Goal: Information Seeking & Learning: Find specific fact

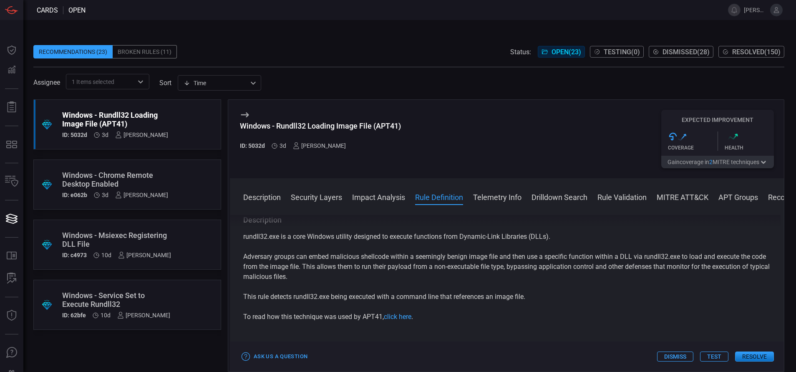
scroll to position [353, 0]
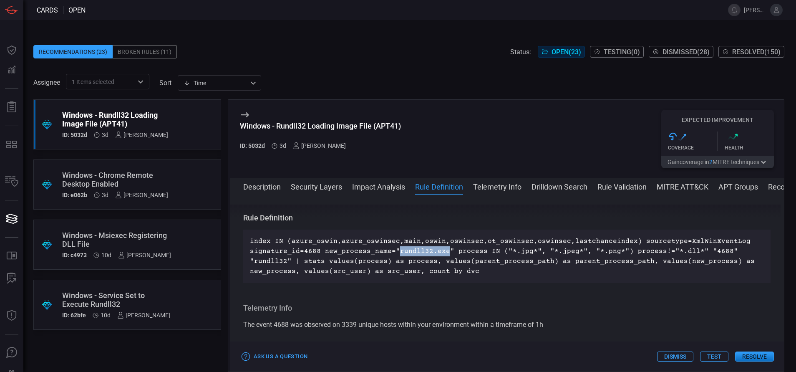
drag, startPoint x: 442, startPoint y: 253, endPoint x: 395, endPoint y: 254, distance: 47.2
click at [395, 254] on p "index IN (azure_oswin,azure_oswinsec,main,oswin,oswinsec,ot_oswinsec,oswinsec,l…" at bounding box center [507, 256] width 514 height 40
copy p "rundll32.exe"
drag, startPoint x: 525, startPoint y: 250, endPoint x: 500, endPoint y: 254, distance: 24.6
click at [500, 254] on p "index IN (azure_oswin,azure_oswinsec,main,oswin,oswinsec,ot_oswinsec,oswinsec,l…" at bounding box center [507, 256] width 514 height 40
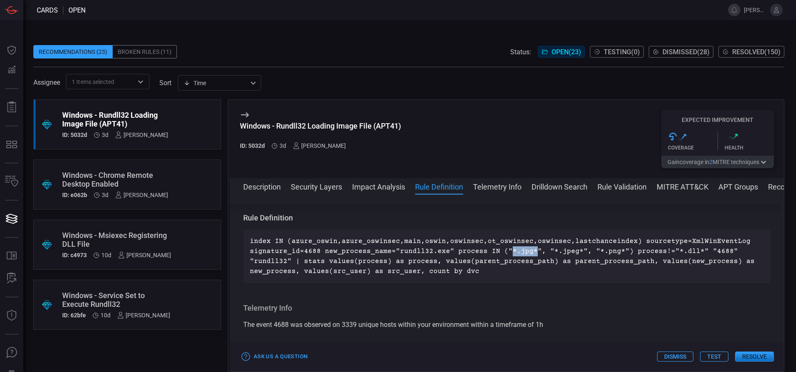
copy p "*.jpg*"
drag, startPoint x: 570, startPoint y: 249, endPoint x: 548, endPoint y: 250, distance: 21.8
click at [548, 250] on p "index IN (azure_oswin,azure_oswinsec,main,oswin,oswinsec,ot_oswinsec,oswinsec,l…" at bounding box center [507, 256] width 514 height 40
copy p ".jpeg*"
drag, startPoint x: 610, startPoint y: 251, endPoint x: 594, endPoint y: 253, distance: 16.7
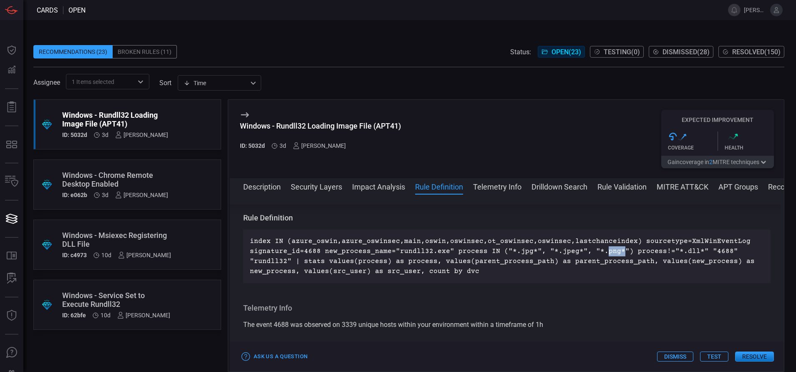
click at [594, 253] on p "index IN (azure_oswin,azure_oswinsec,main,oswin,oswinsec,ot_oswinsec,oswinsec,l…" at bounding box center [507, 256] width 514 height 40
copy p "png*"
drag, startPoint x: 691, startPoint y: 251, endPoint x: 651, endPoint y: 256, distance: 40.0
click at [651, 256] on p "index IN (azure_oswin,azure_oswinsec,main,oswin,oswinsec,ot_oswinsec,oswinsec,l…" at bounding box center [507, 256] width 514 height 40
copy p "!="*.dll*""
